Goal: Information Seeking & Learning: Learn about a topic

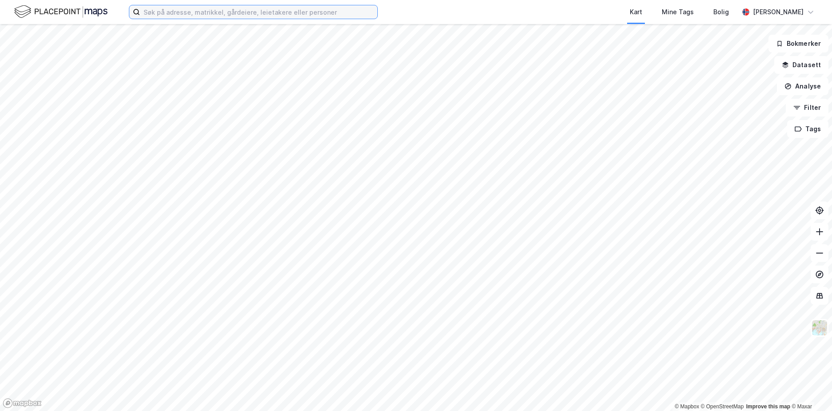
click at [146, 7] on input at bounding box center [258, 11] width 237 height 13
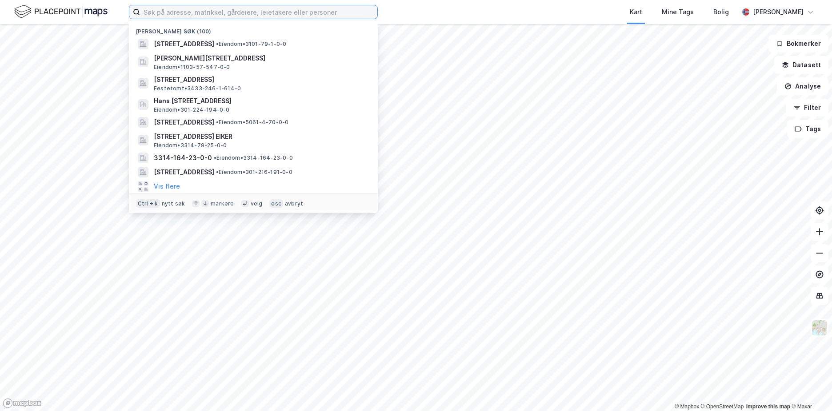
paste input "301-217/120"
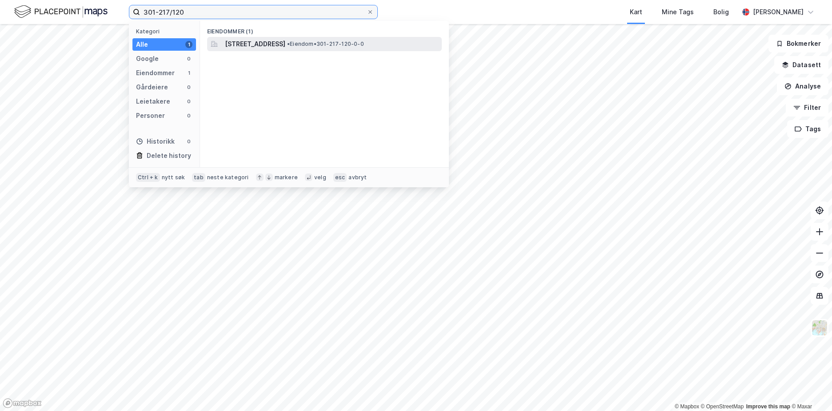
type input "301-217/120"
click at [277, 49] on div "[STREET_ADDRESS] • Eiendom • 301-217-120-0-0" at bounding box center [324, 44] width 235 height 14
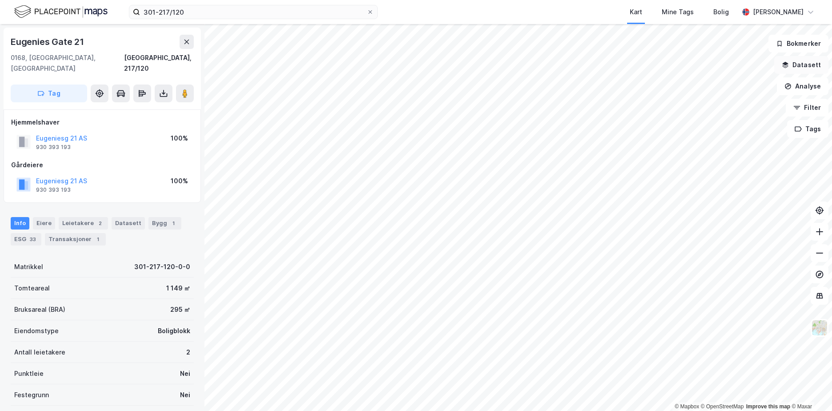
click at [811, 62] on button "Datasett" at bounding box center [801, 65] width 54 height 18
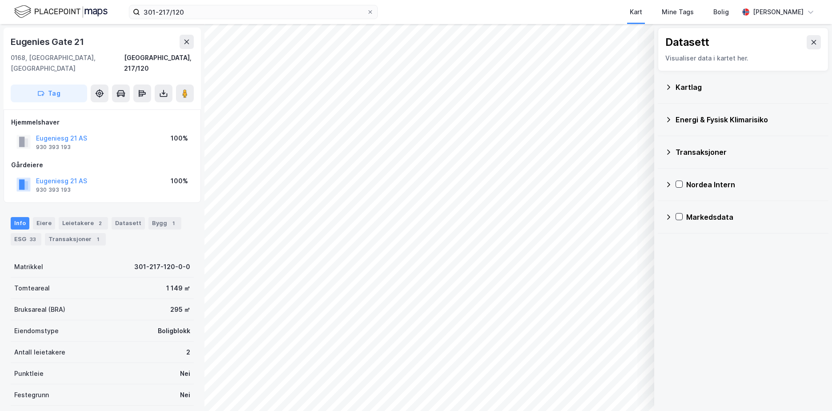
click at [696, 87] on div "Kartlag" at bounding box center [749, 87] width 146 height 11
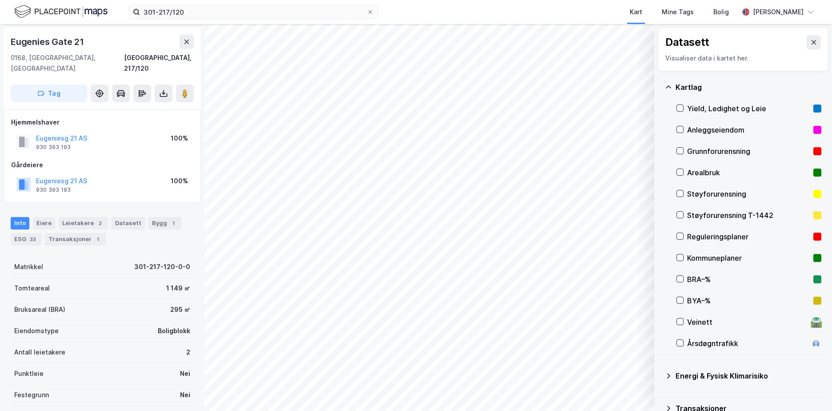
click at [701, 148] on div "Grunnforurensning" at bounding box center [748, 151] width 123 height 11
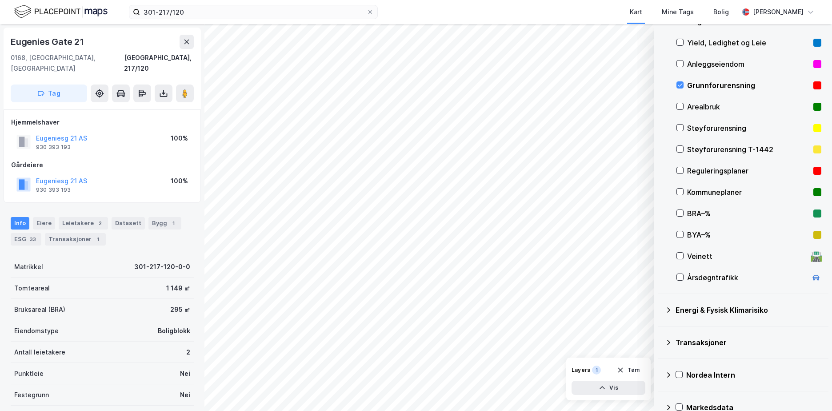
scroll to position [82, 0]
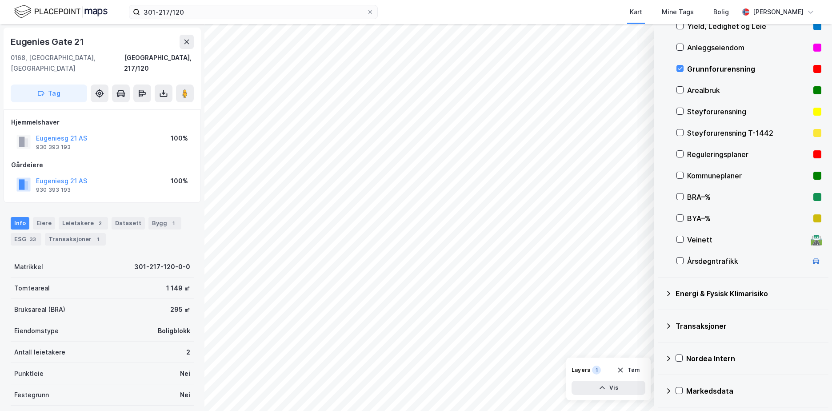
click at [668, 291] on icon at bounding box center [668, 293] width 3 height 5
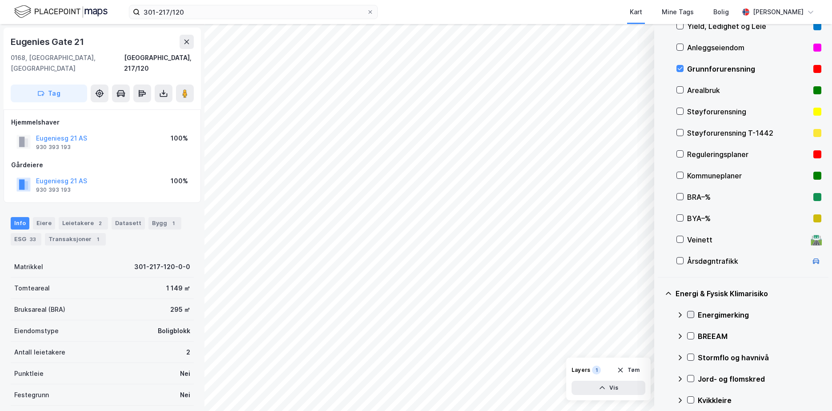
click at [693, 312] on icon at bounding box center [691, 314] width 6 height 6
click at [682, 313] on icon at bounding box center [680, 314] width 7 height 7
click at [695, 349] on div "Stormflo og havnivå" at bounding box center [749, 357] width 145 height 21
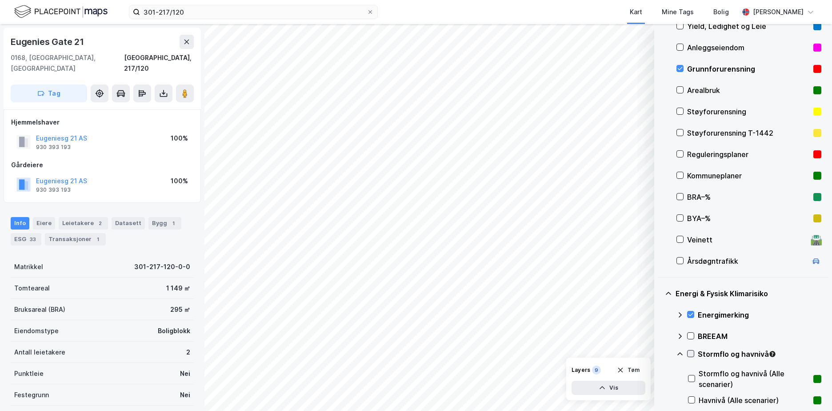
click at [690, 351] on icon at bounding box center [691, 353] width 6 height 6
click at [680, 352] on icon at bounding box center [680, 353] width 7 height 7
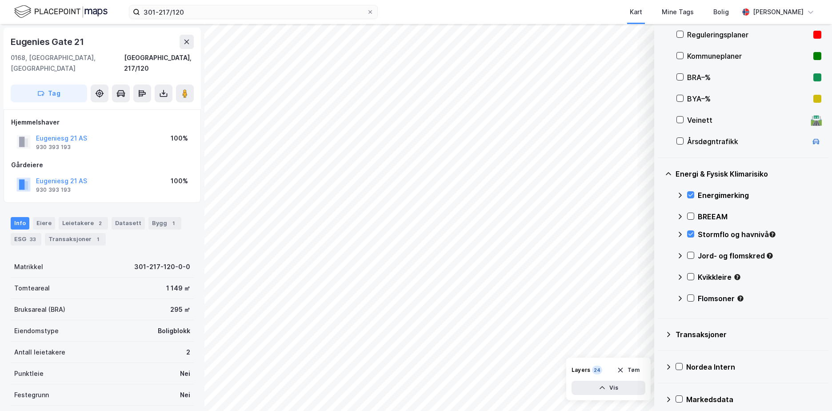
scroll to position [210, 0]
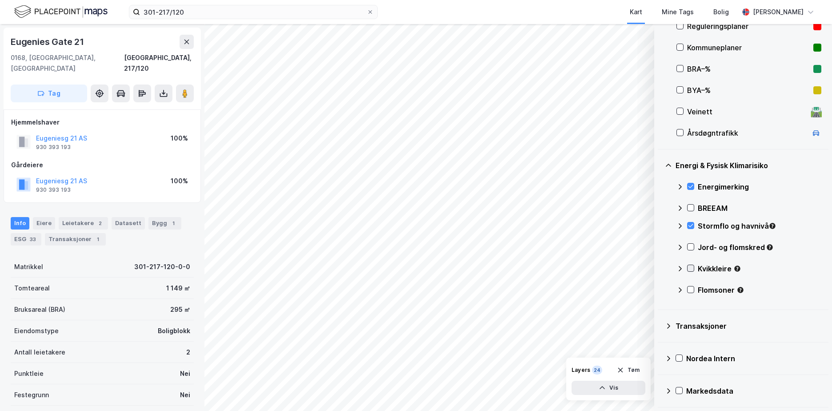
click at [694, 269] on div at bounding box center [690, 268] width 7 height 7
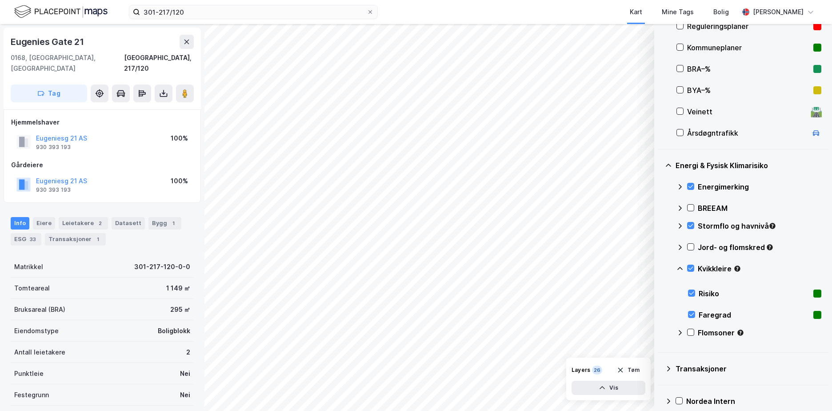
click at [679, 265] on icon at bounding box center [680, 268] width 7 height 7
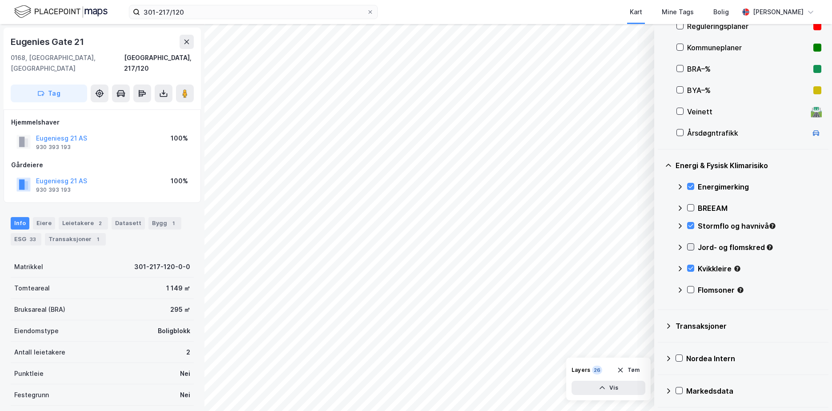
click at [691, 245] on icon at bounding box center [691, 247] width 6 height 6
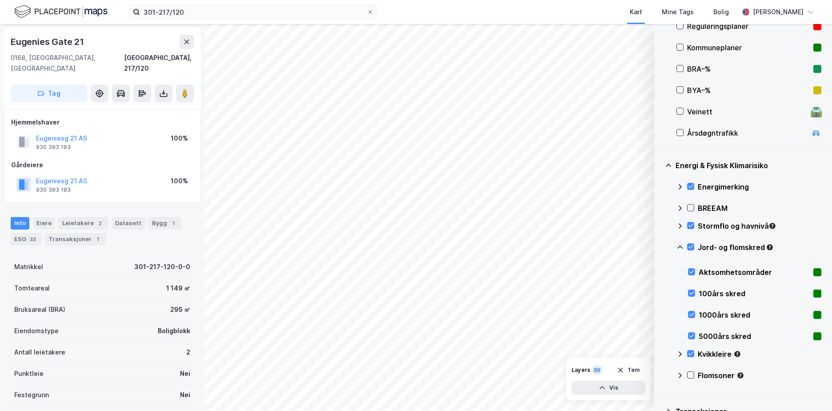
click at [682, 246] on icon at bounding box center [680, 247] width 7 height 7
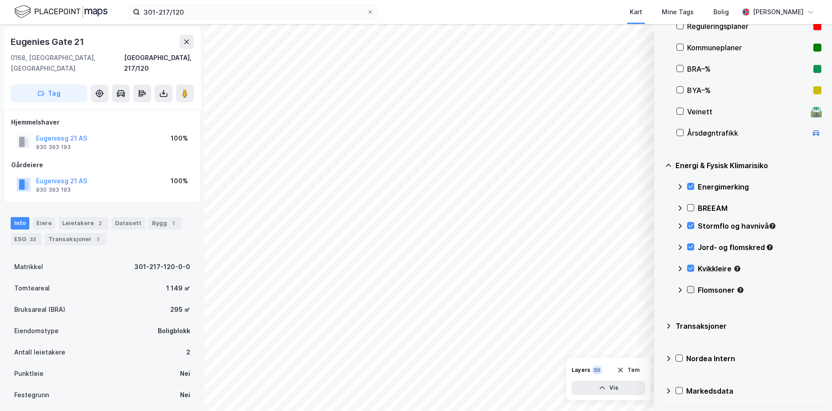
click at [693, 291] on icon at bounding box center [691, 289] width 6 height 6
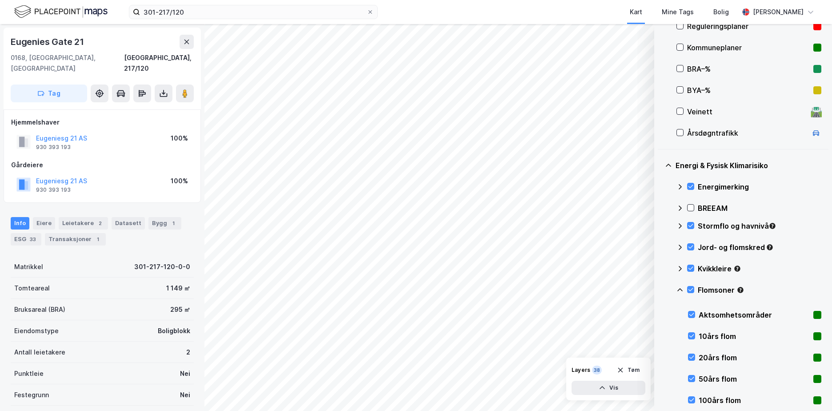
click at [680, 287] on icon at bounding box center [680, 289] width 7 height 7
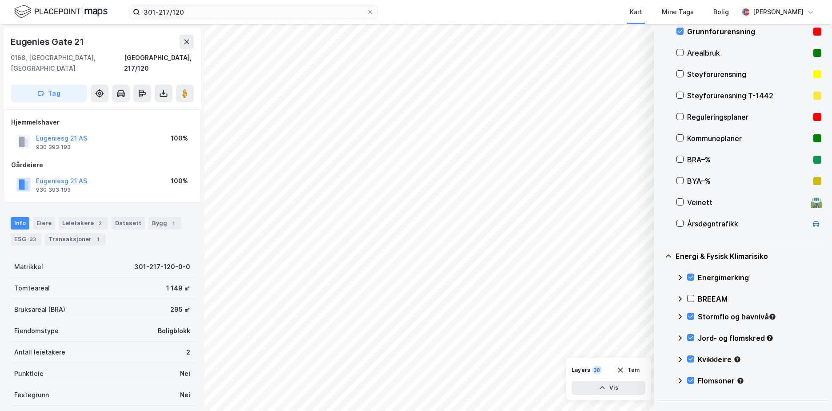
scroll to position [109, 0]
